Goal: Transaction & Acquisition: Obtain resource

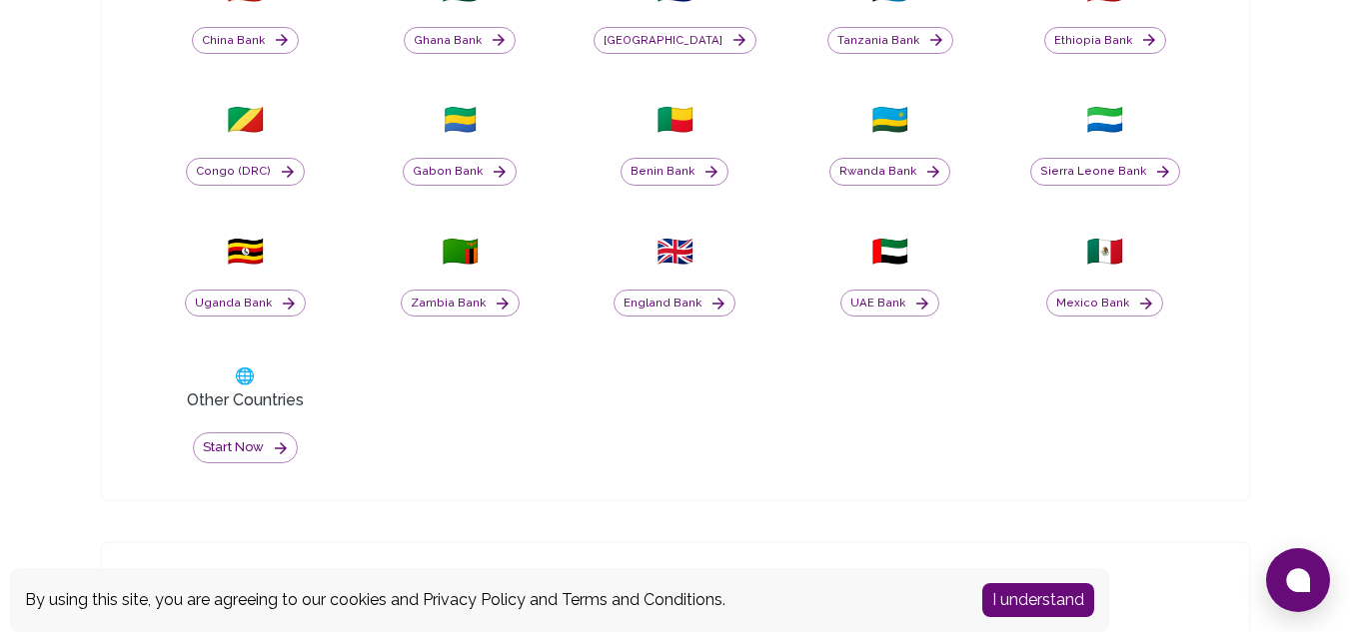
scroll to position [999, 0]
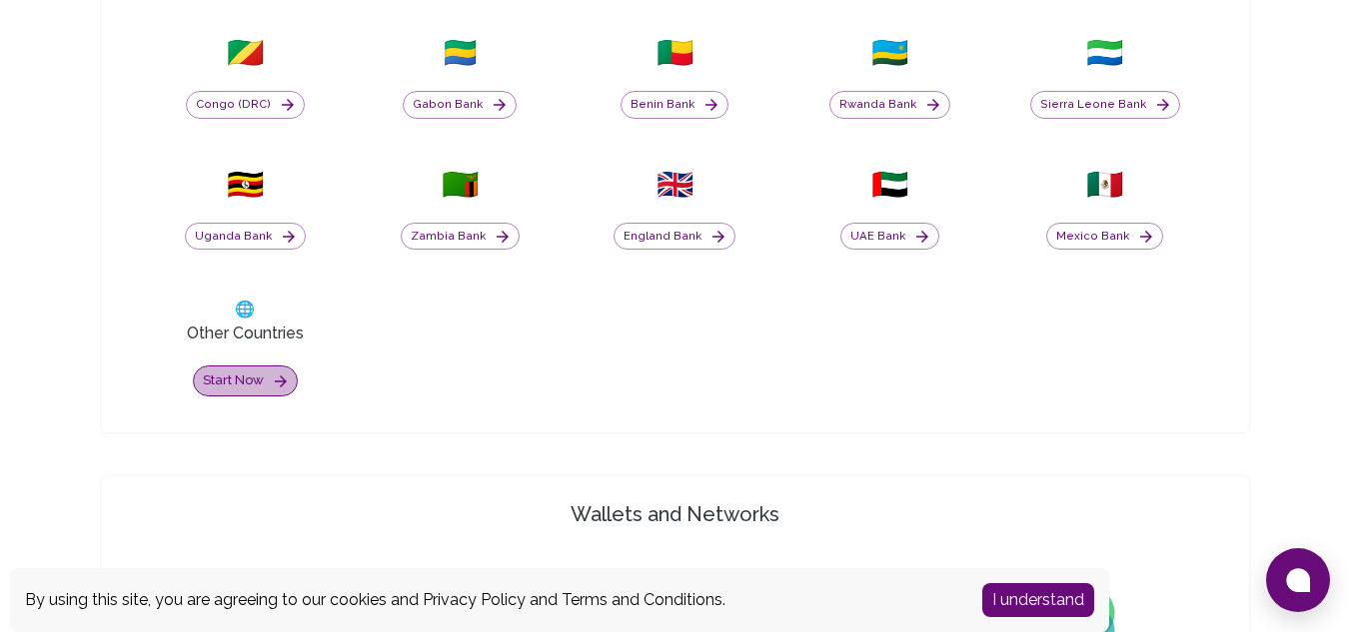
click at [247, 383] on button "Start now" at bounding box center [245, 381] width 105 height 31
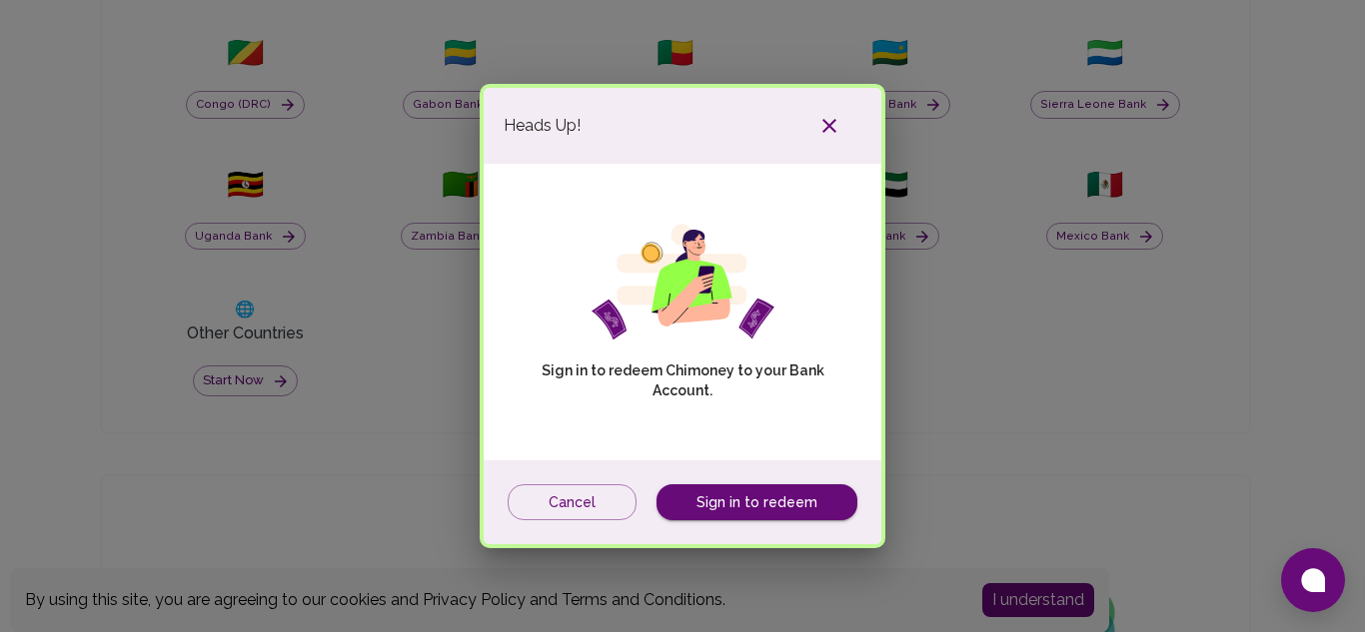
click at [834, 124] on icon "button" at bounding box center [829, 126] width 24 height 24
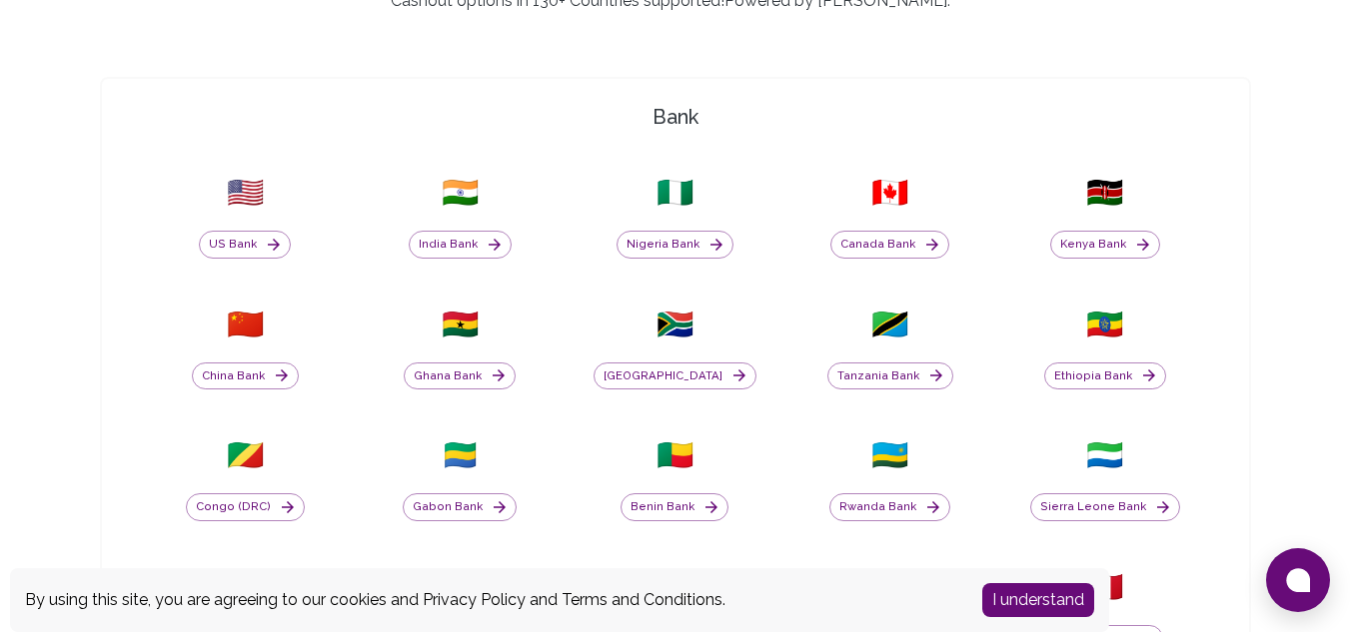
scroll to position [666, 0]
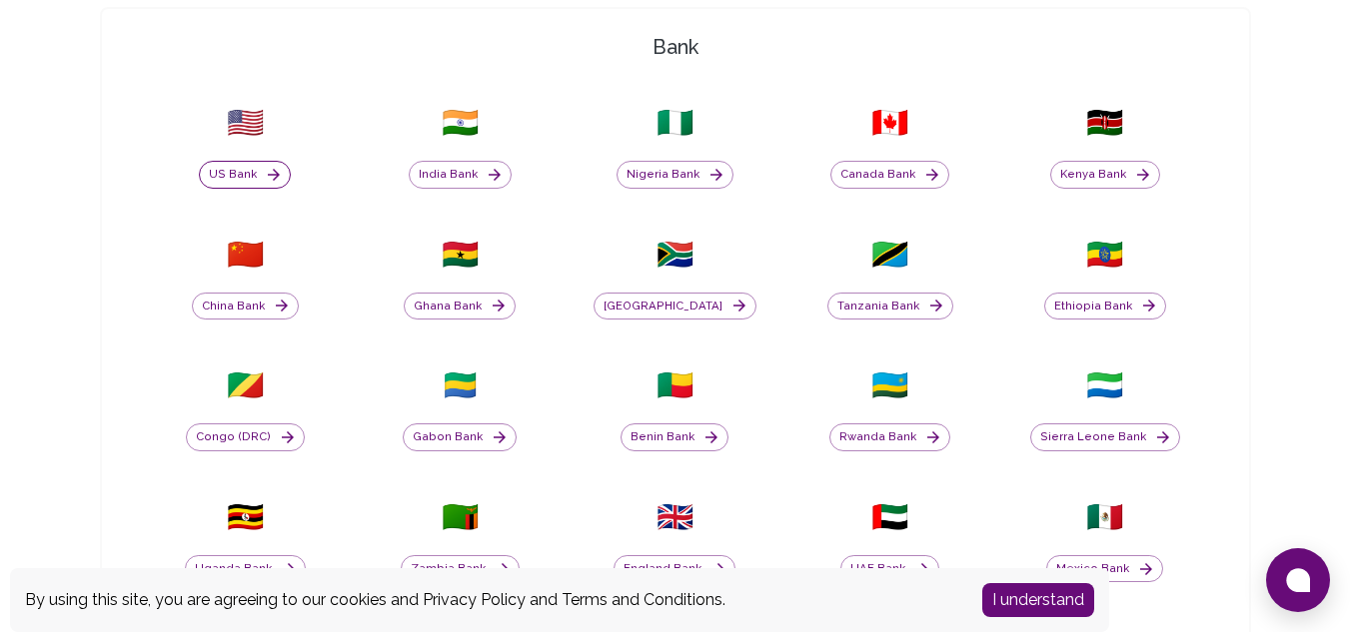
click at [259, 177] on button "US Bank" at bounding box center [245, 175] width 92 height 28
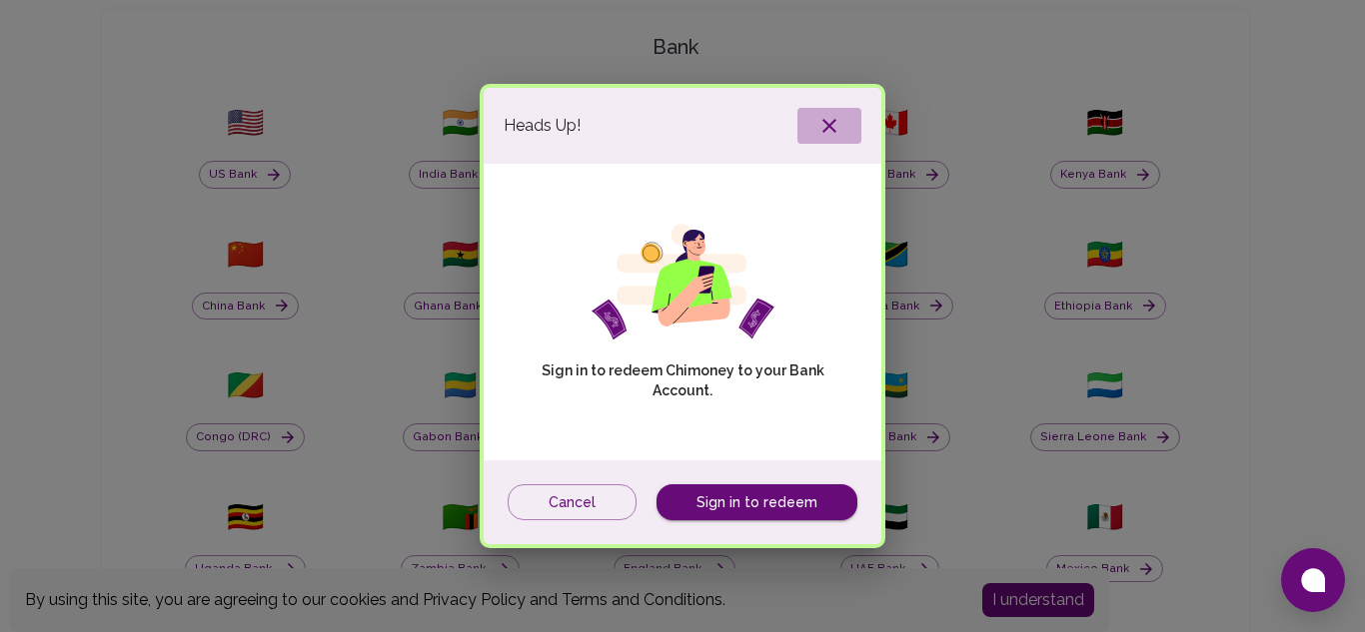
click at [826, 136] on icon "button" at bounding box center [829, 126] width 24 height 24
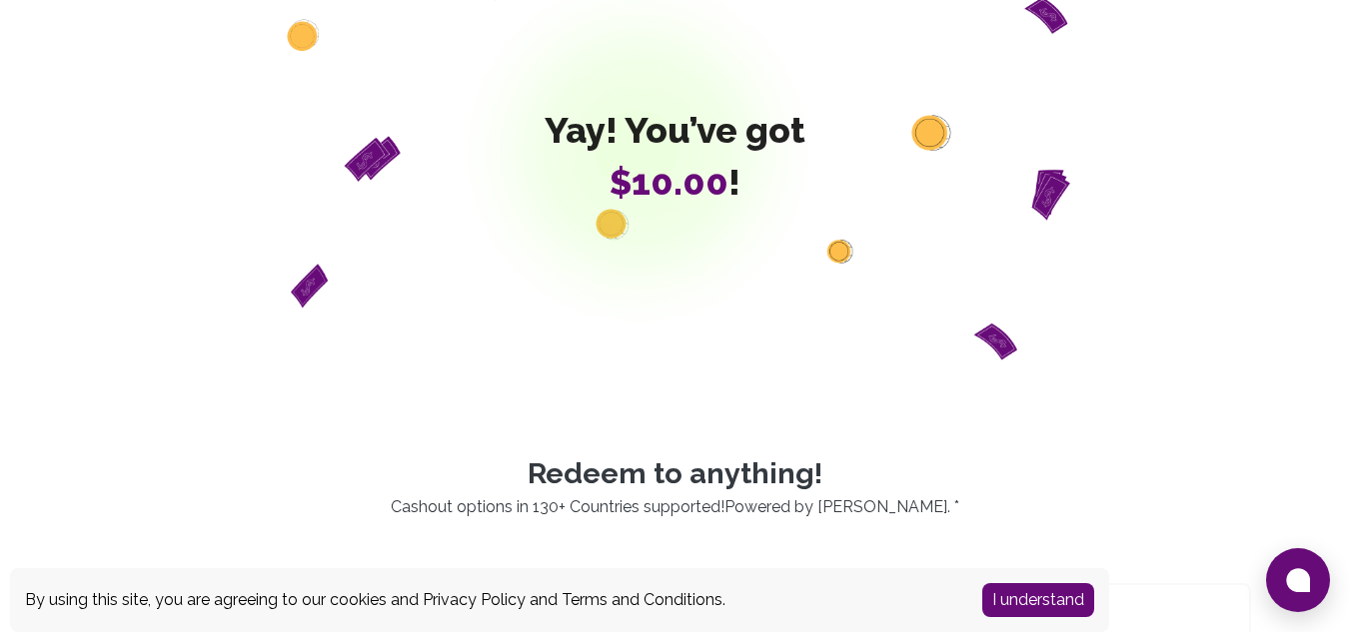
scroll to position [0, 0]
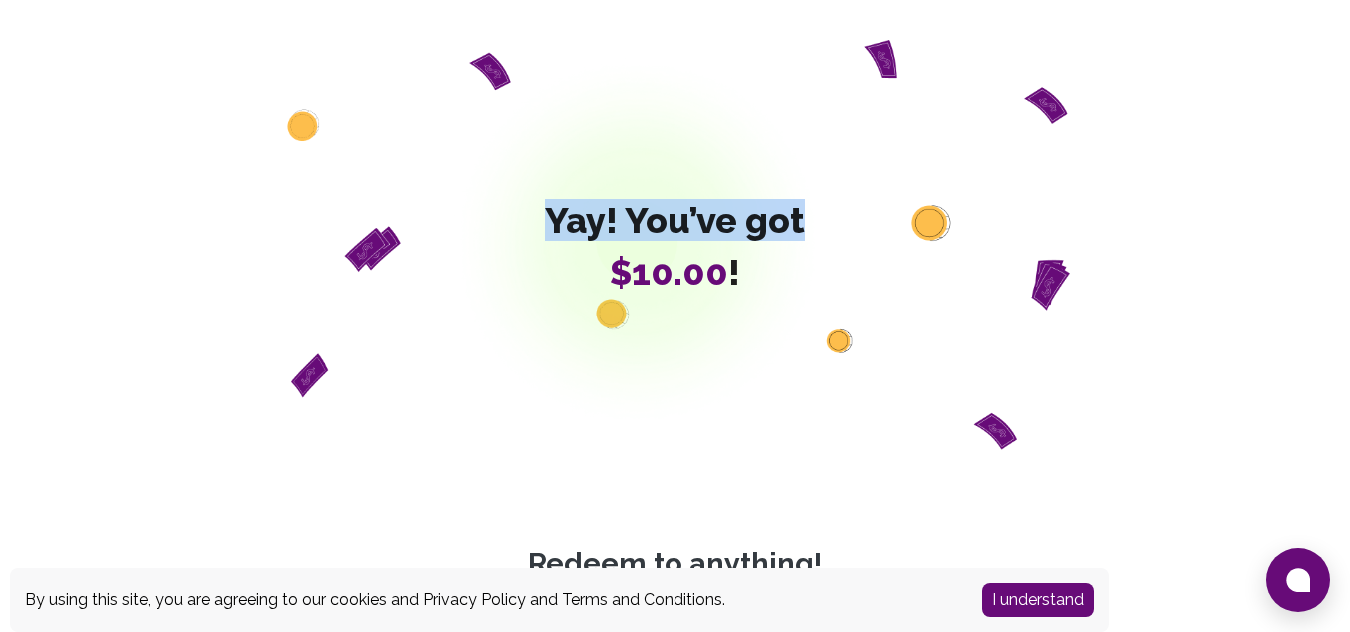
drag, startPoint x: 554, startPoint y: 191, endPoint x: 815, endPoint y: 213, distance: 262.7
click at [815, 213] on div "Yay! You’ve got $10.00 !" at bounding box center [675, 245] width 1151 height 411
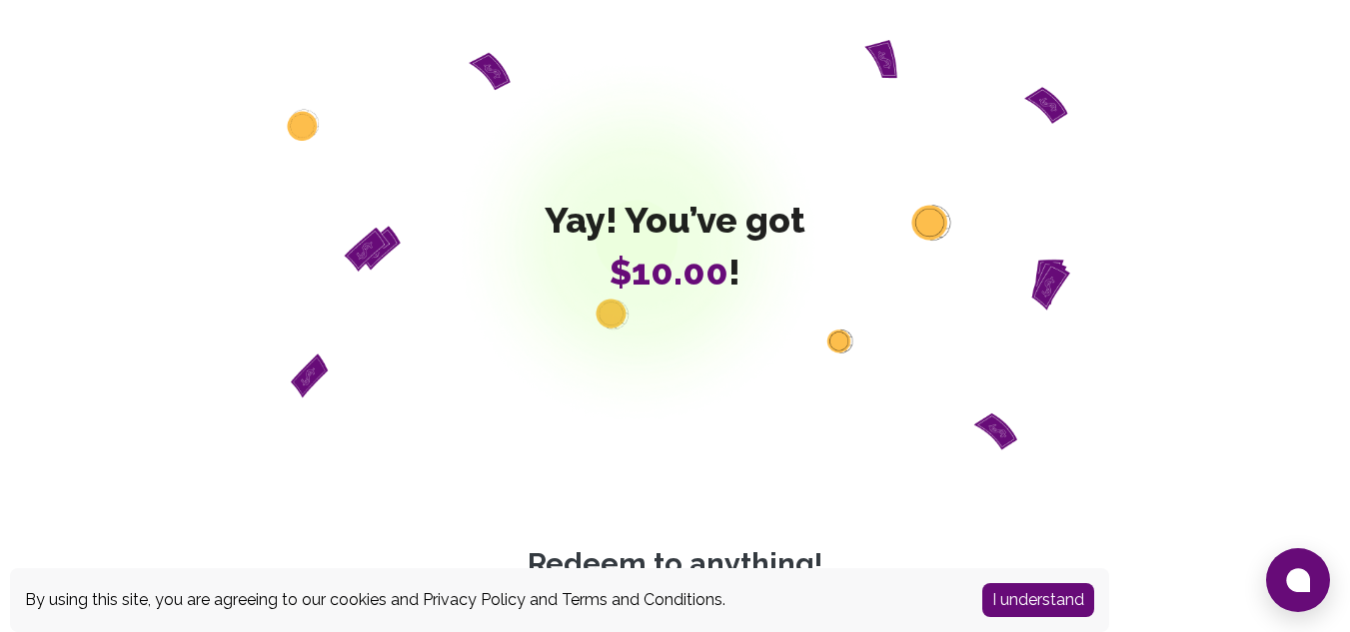
click at [738, 282] on span "$10.00 !" at bounding box center [675, 272] width 261 height 40
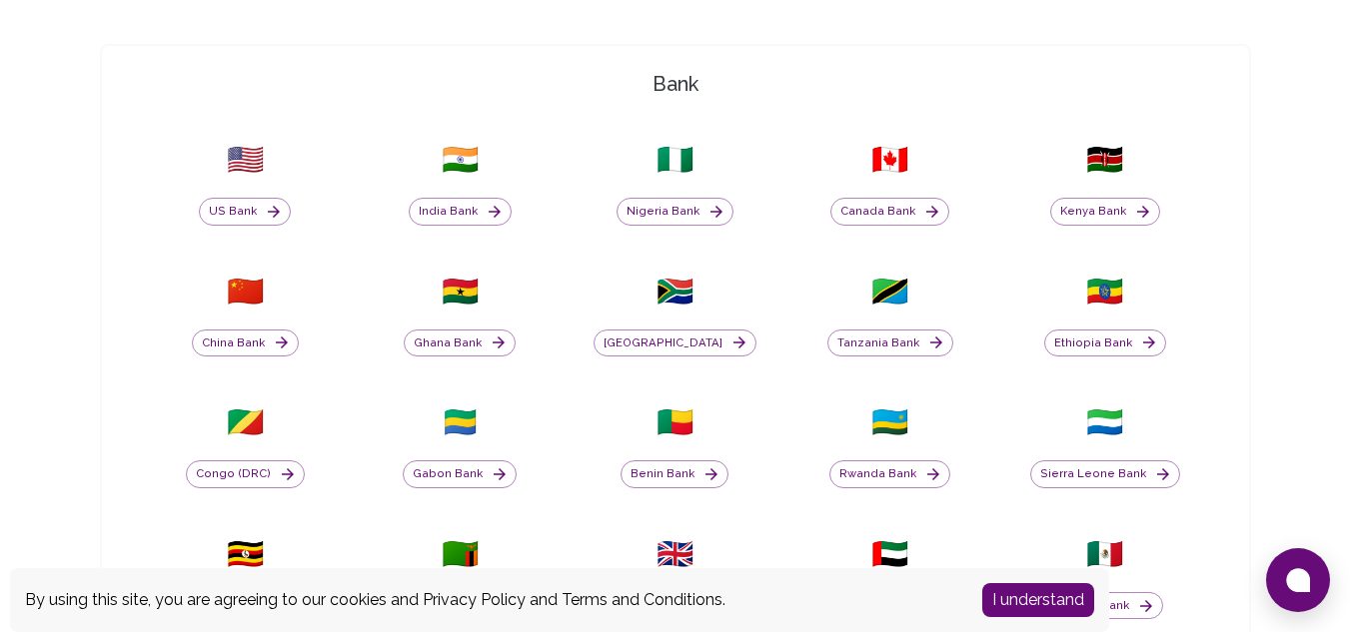
scroll to position [333, 0]
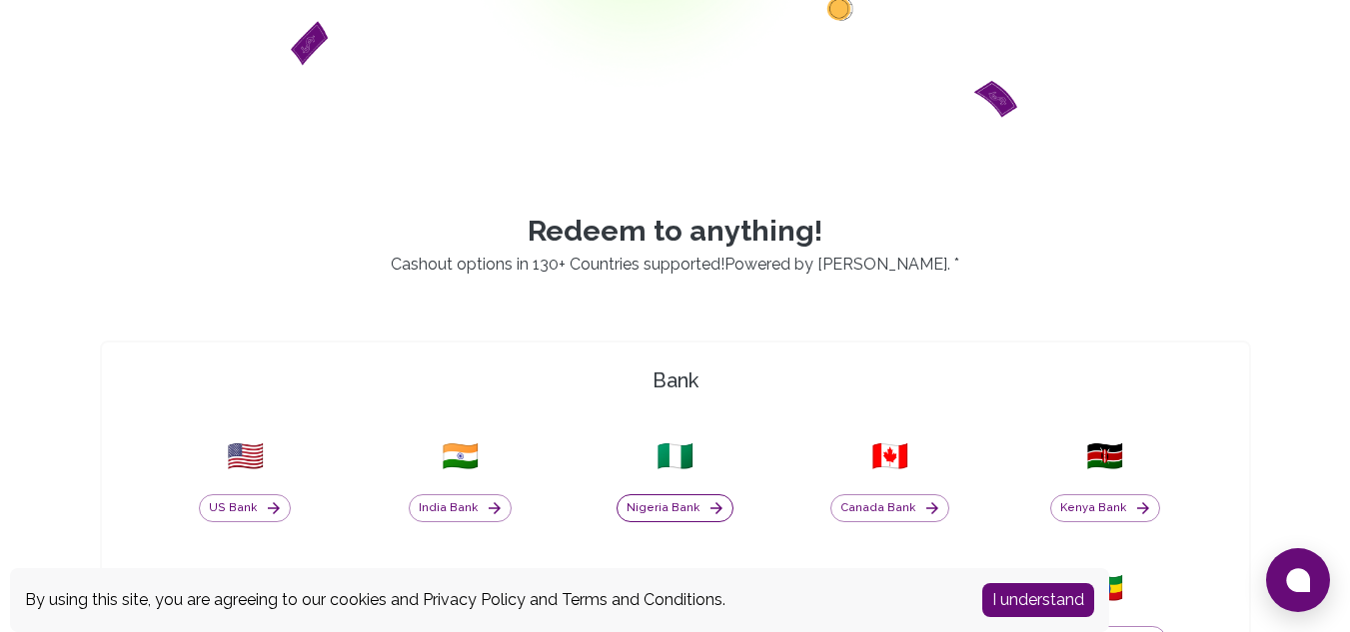
click at [681, 513] on button "Nigeria Bank" at bounding box center [674, 509] width 117 height 28
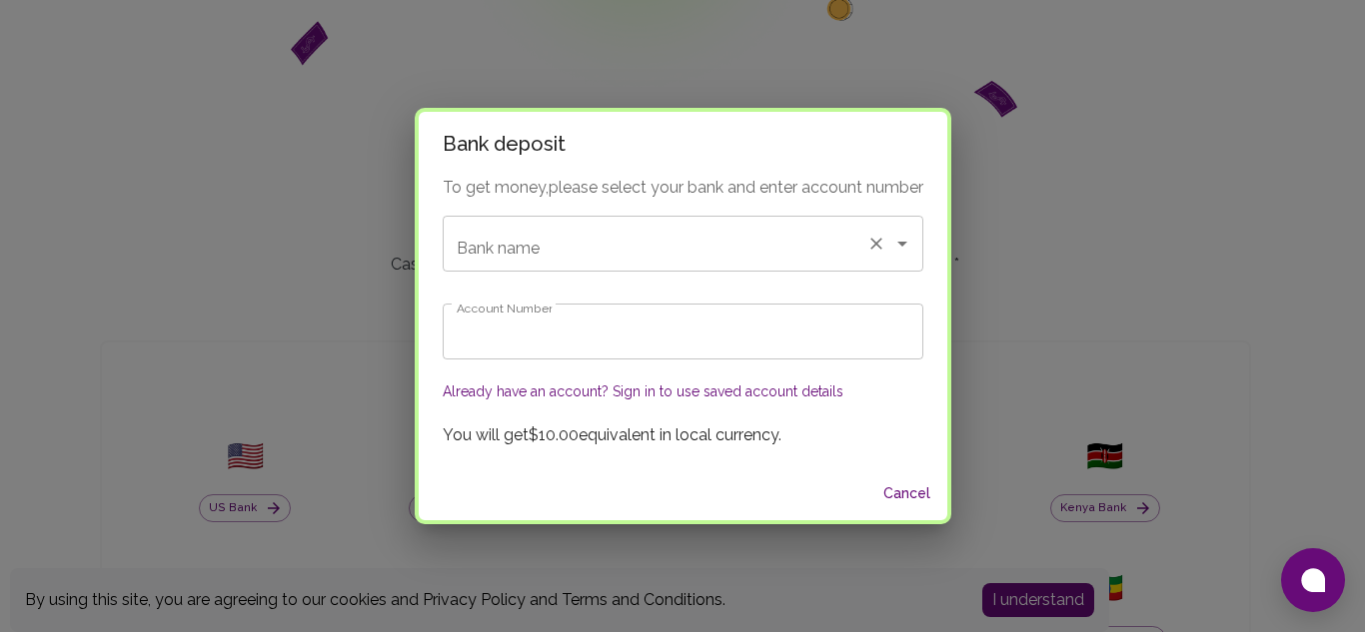
click at [518, 259] on div "Bank name Bank name" at bounding box center [683, 244] width 481 height 56
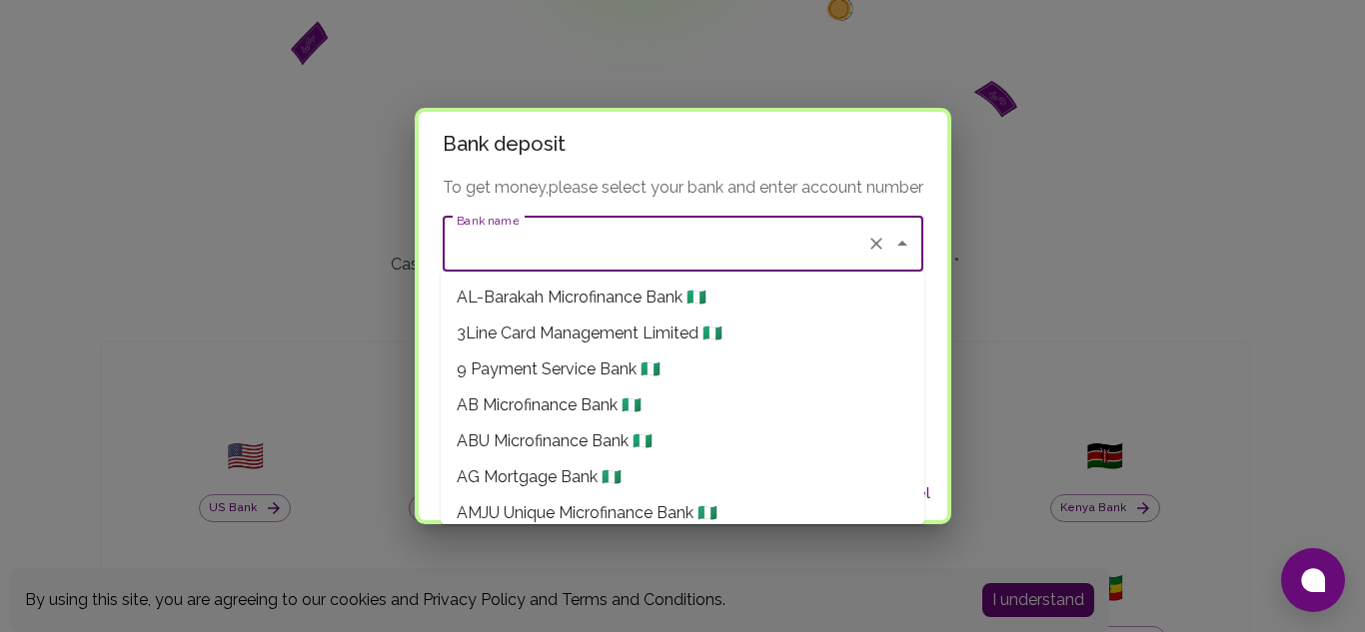
click at [635, 355] on li "9 Payment Service Bank 🇳🇬" at bounding box center [683, 370] width 484 height 36
type input "9 Payment Service Bank"
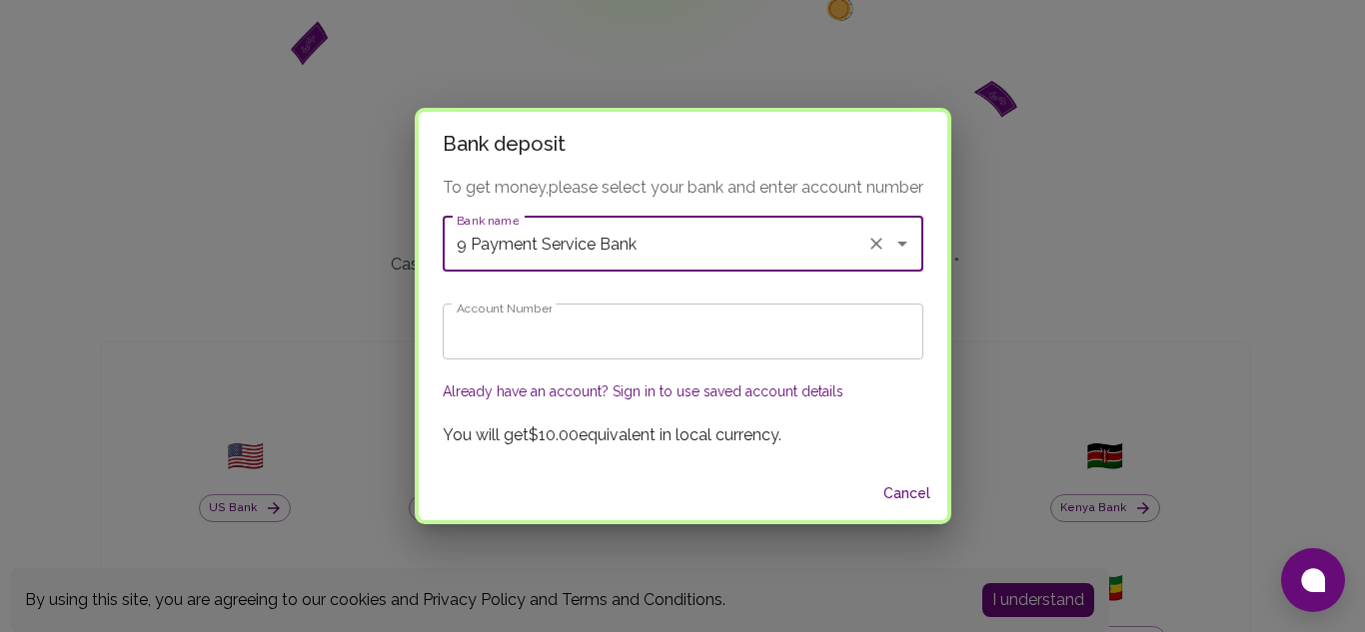
click at [570, 343] on input "Account Number" at bounding box center [683, 332] width 481 height 56
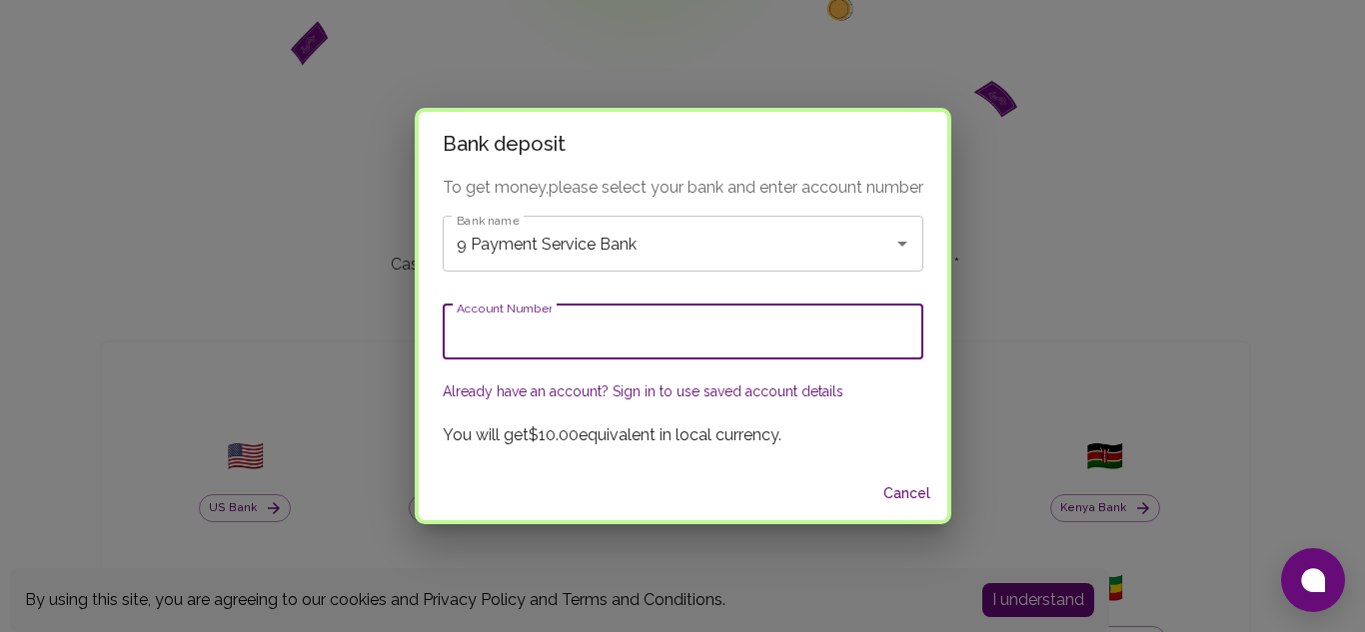
click at [535, 336] on input "Account Number" at bounding box center [683, 332] width 481 height 56
click at [666, 336] on input "Account Number" at bounding box center [683, 332] width 481 height 56
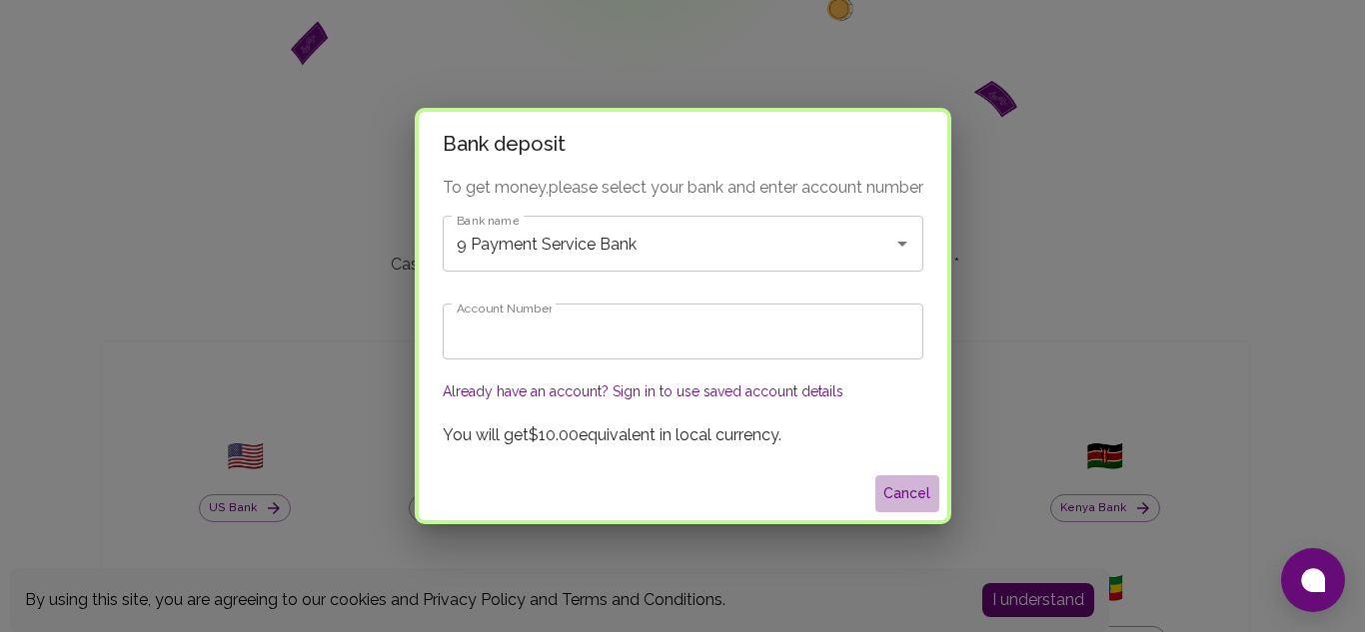
click at [910, 490] on button "Cancel" at bounding box center [907, 494] width 64 height 37
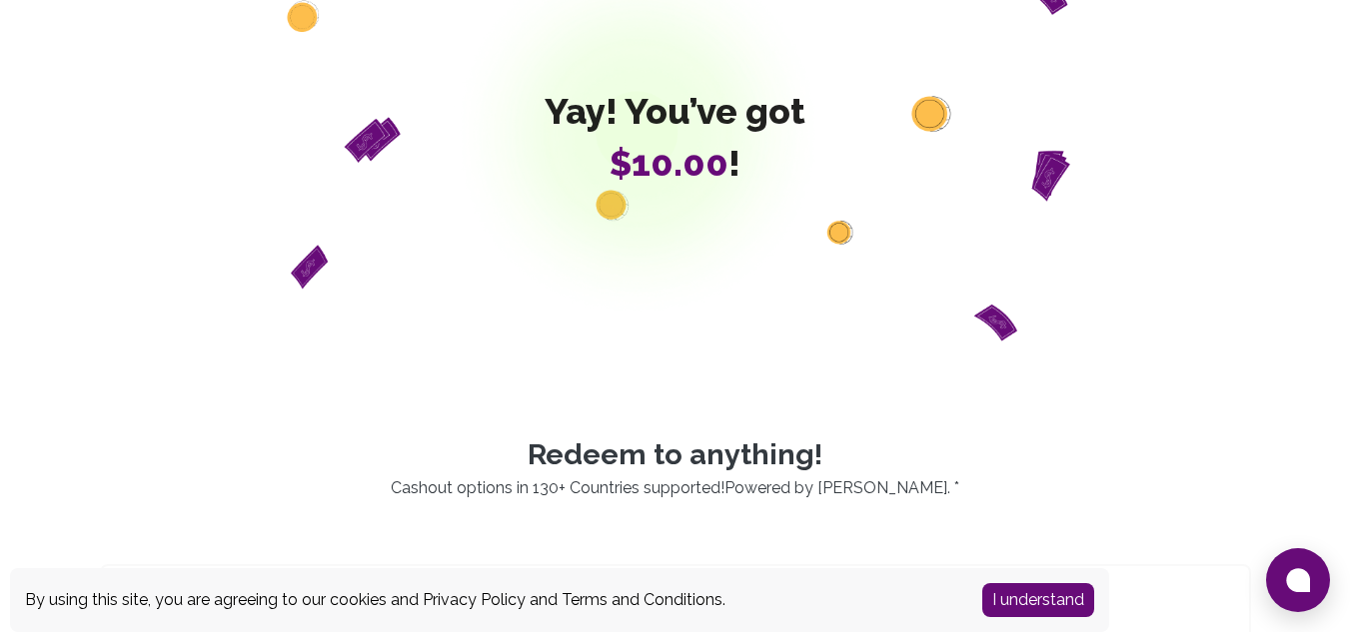
scroll to position [0, 0]
